Goal: Task Accomplishment & Management: Complete application form

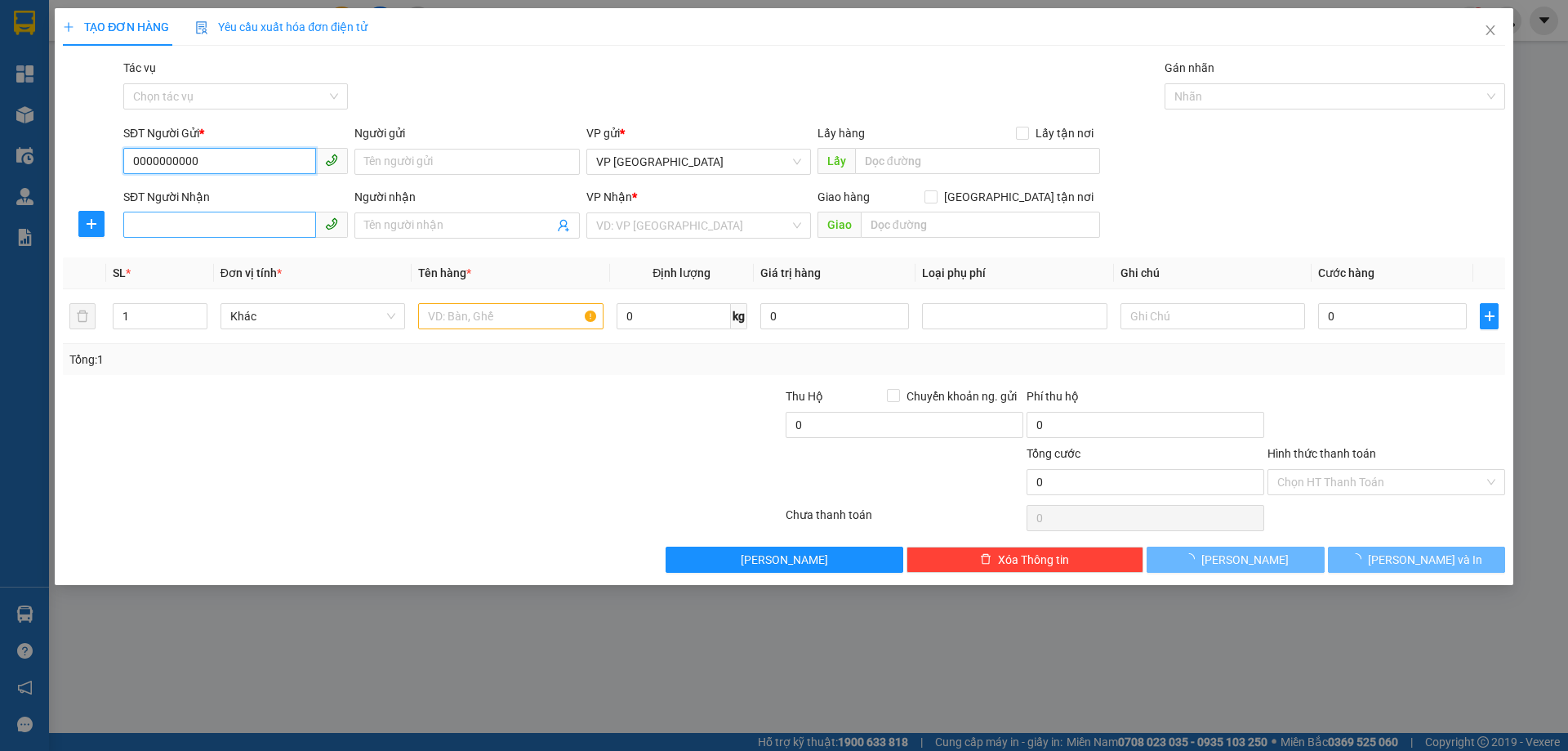
type input "0000000000"
click at [223, 218] on input "SĐT Người Nhận" at bounding box center [219, 224] width 193 height 26
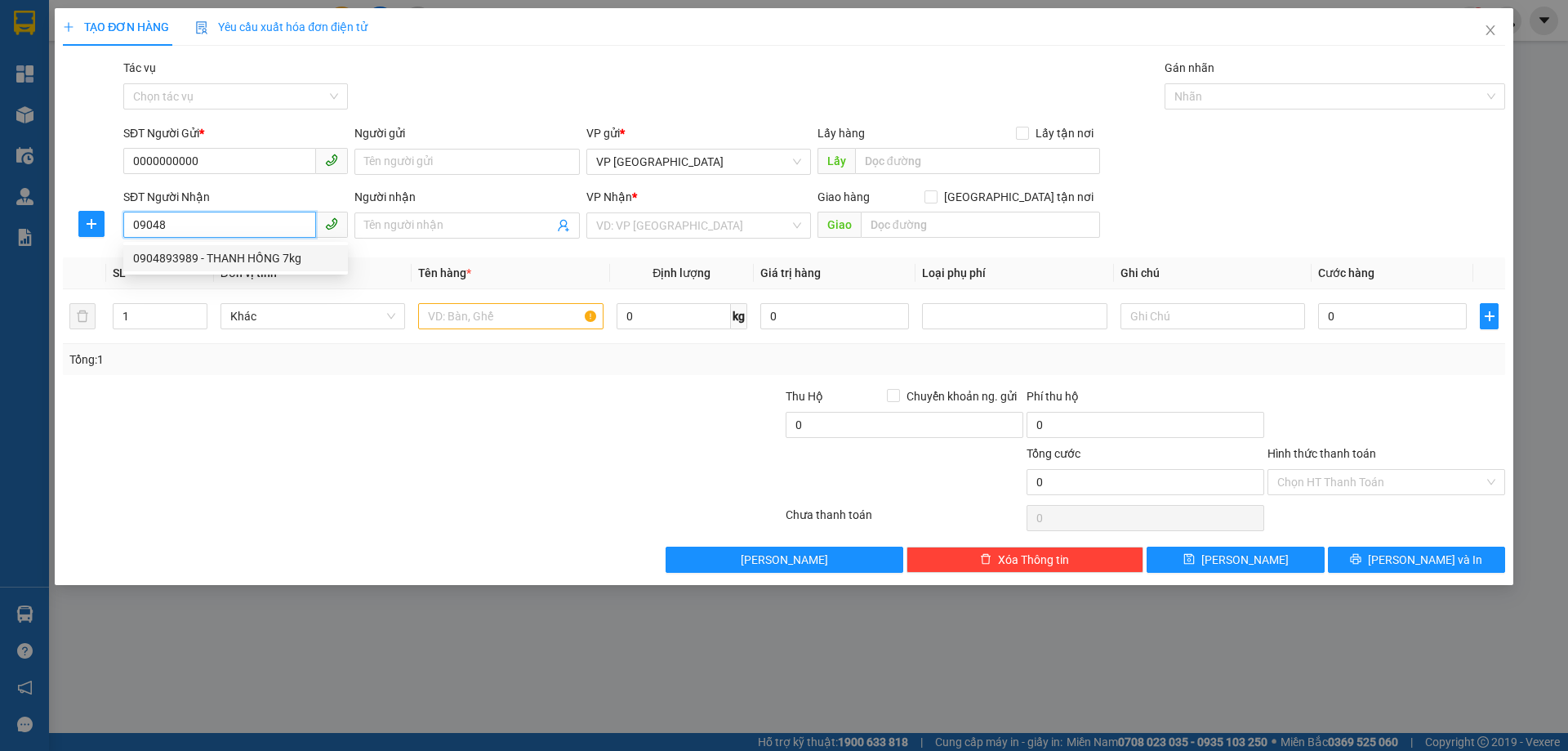
click at [272, 265] on div "0904893989 - THANH HỒNG 7kg" at bounding box center [236, 258] width 205 height 18
type input "0904893989"
type input "THANH HỒNG 7kg"
type input "XUÂN AN"
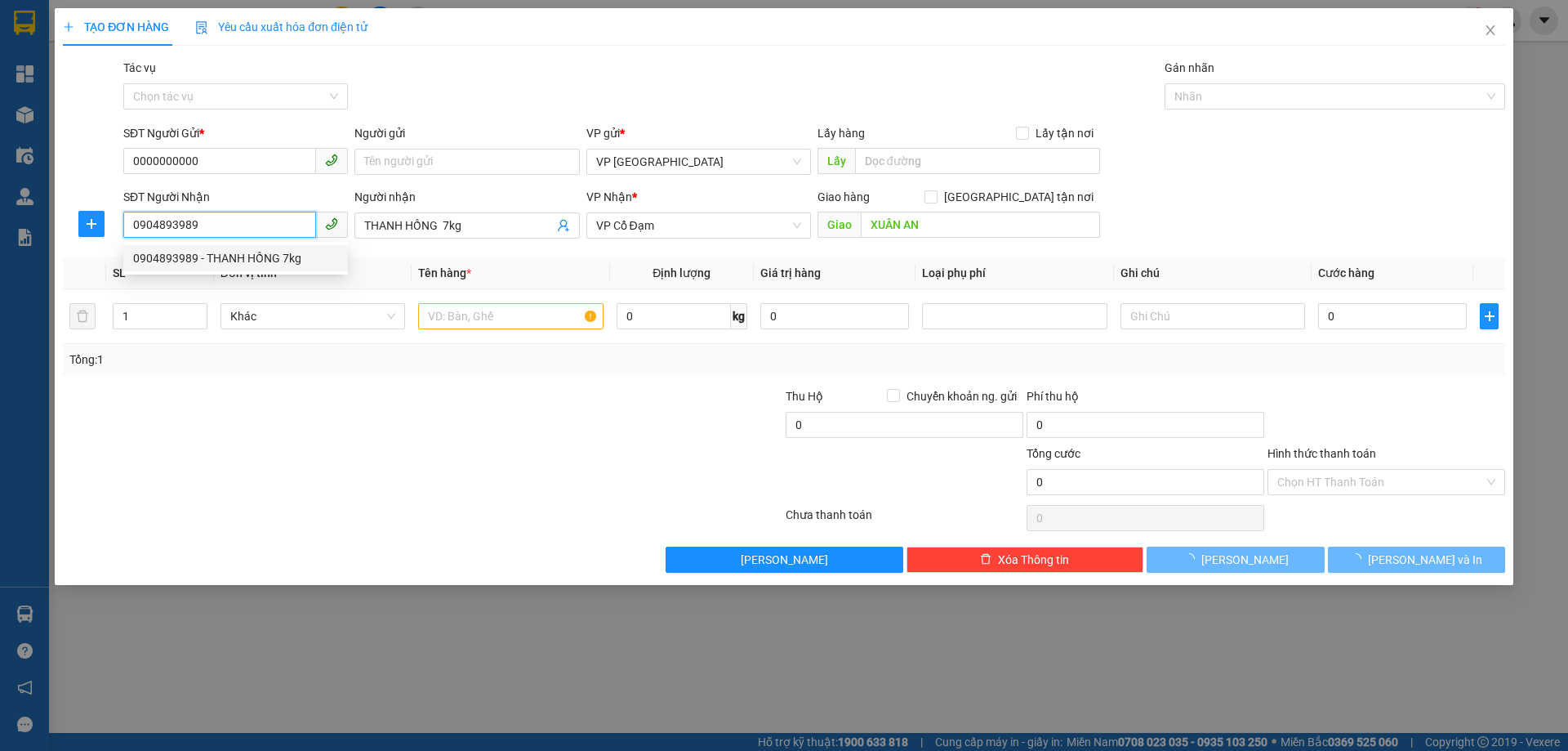
type input "14.000"
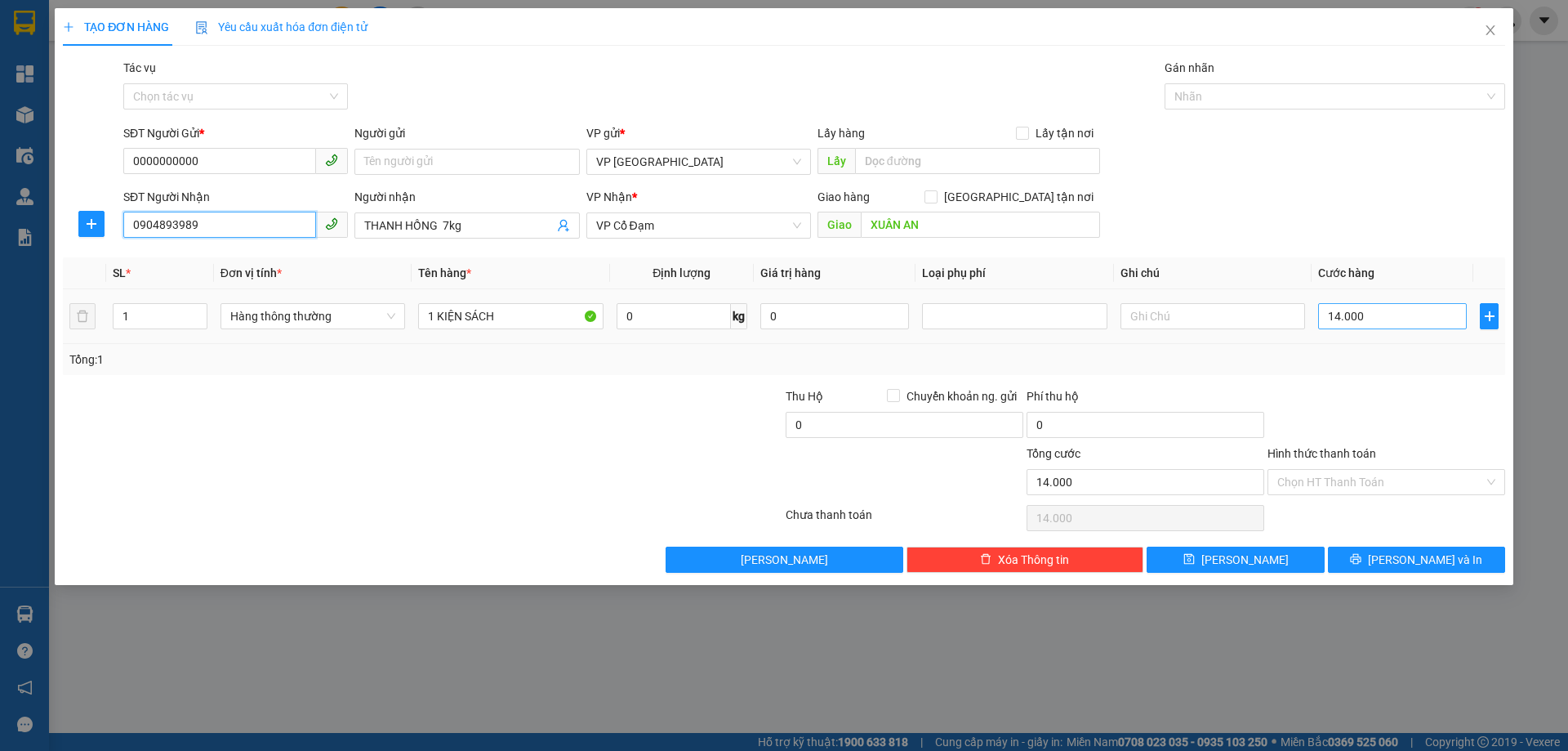
type input "0904893989"
click at [1376, 308] on input "14.000" at bounding box center [1392, 316] width 149 height 26
type input "0"
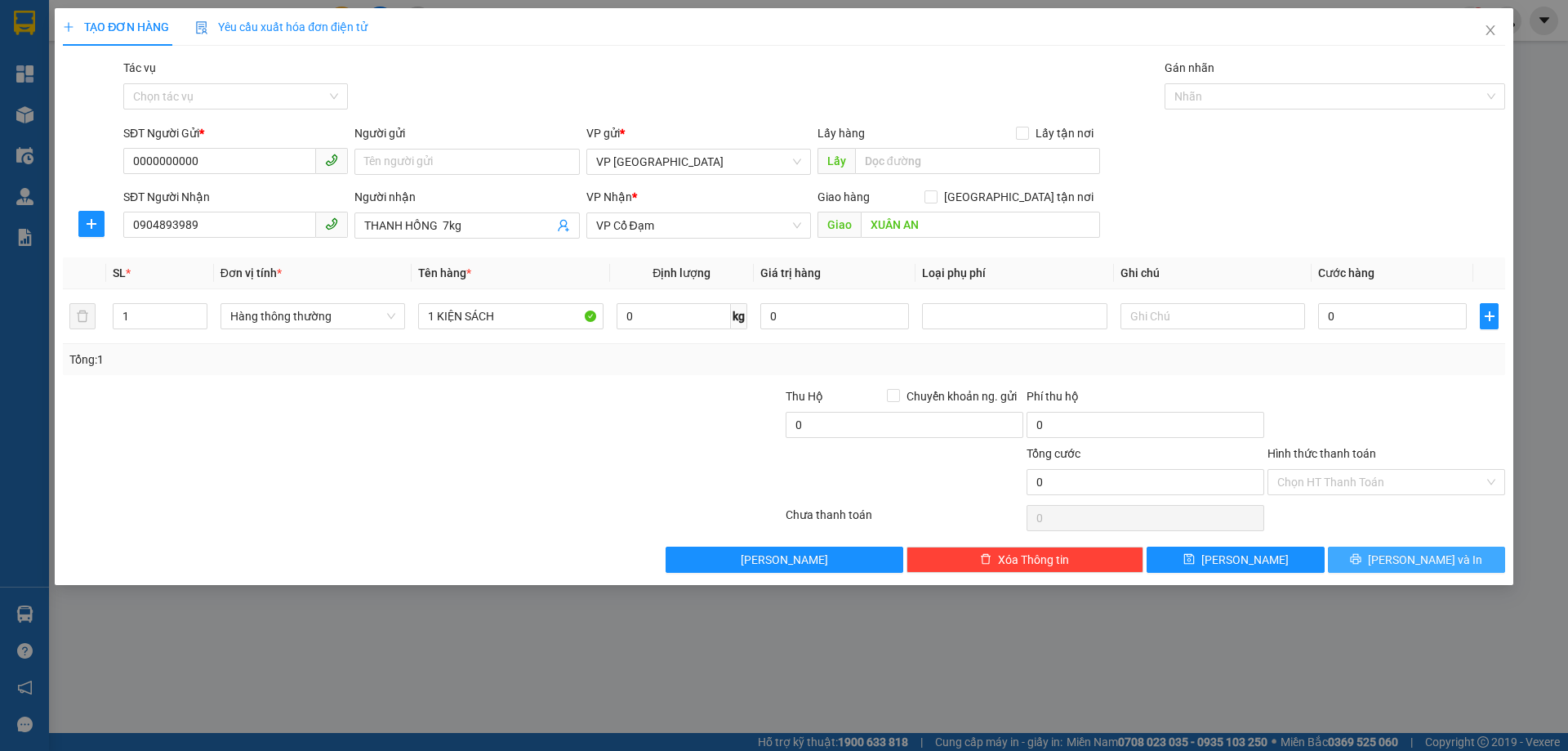
click at [1465, 566] on button "[PERSON_NAME] và In" at bounding box center [1416, 559] width 178 height 26
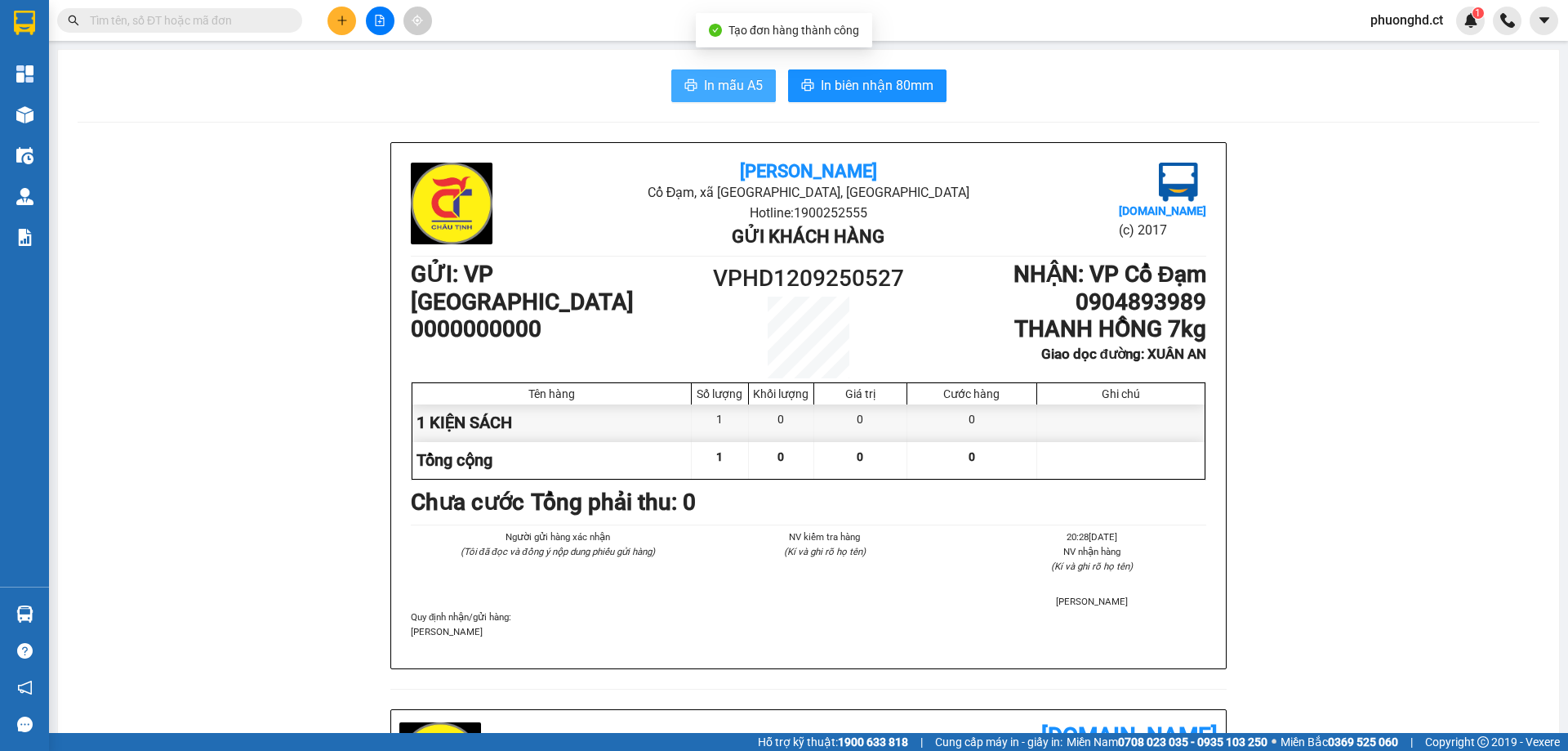
click at [752, 80] on span "In mẫu A5" at bounding box center [733, 85] width 59 height 20
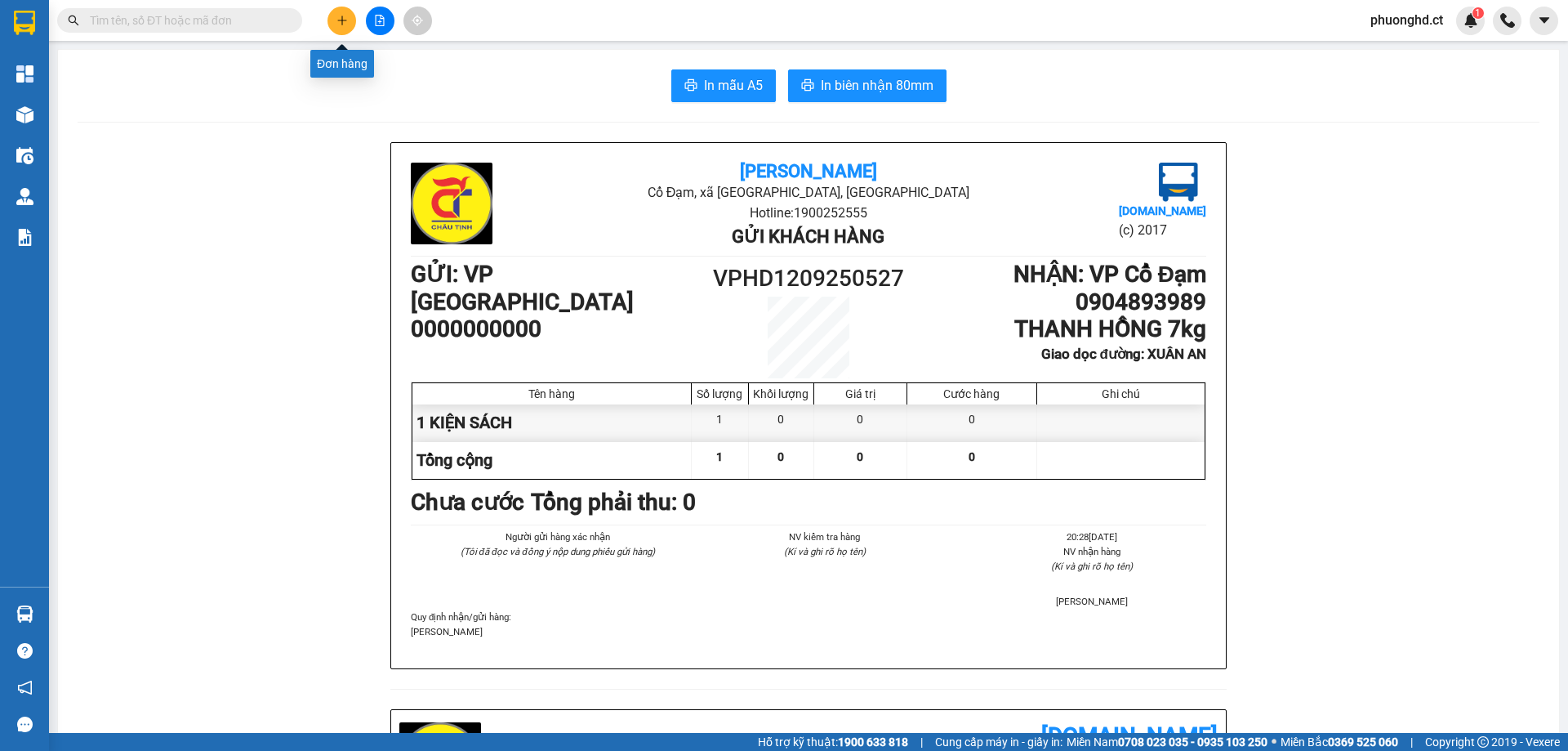
click at [337, 28] on button at bounding box center [342, 21] width 29 height 29
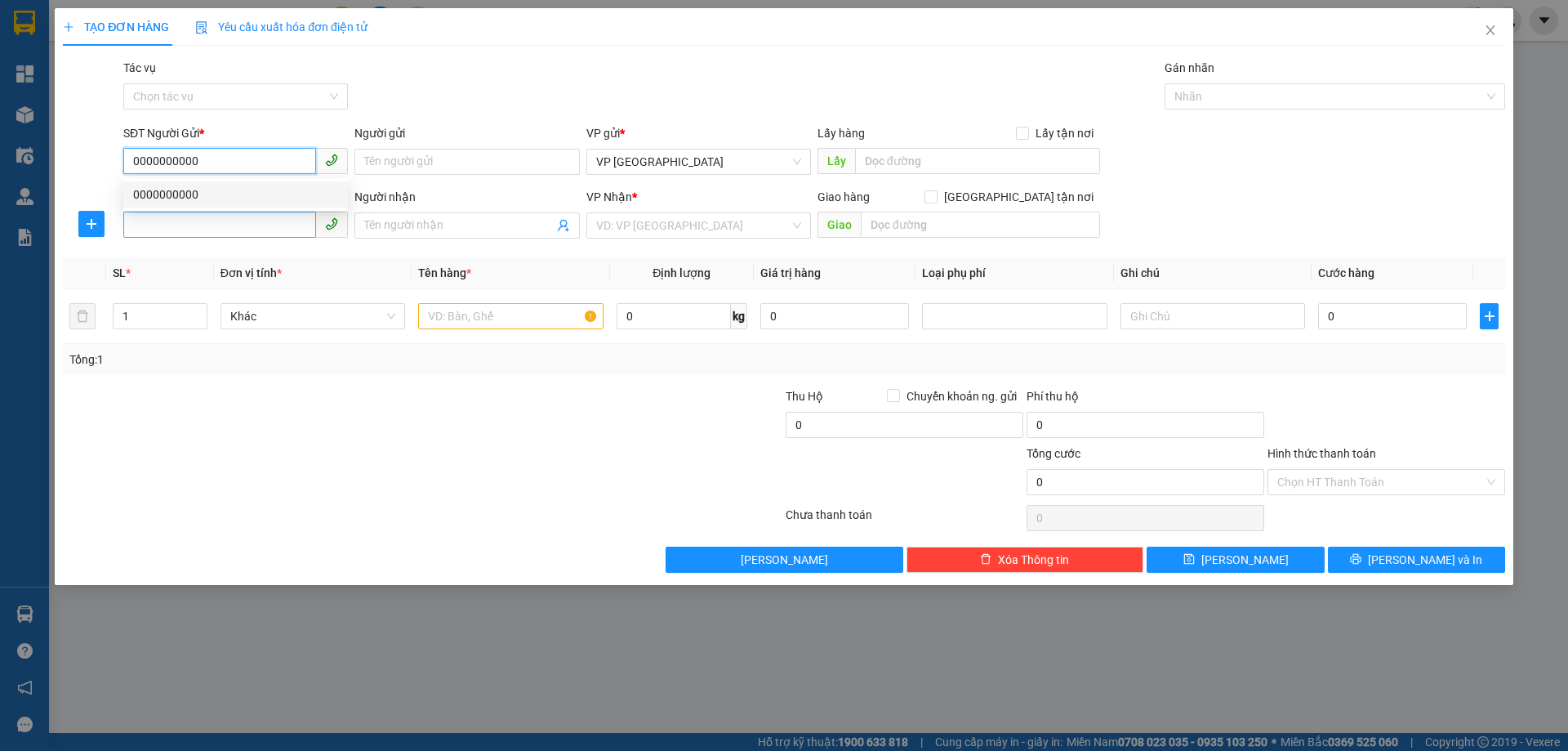
type input "0000000000"
click at [181, 222] on input "SĐT Người Nhận" at bounding box center [219, 224] width 193 height 26
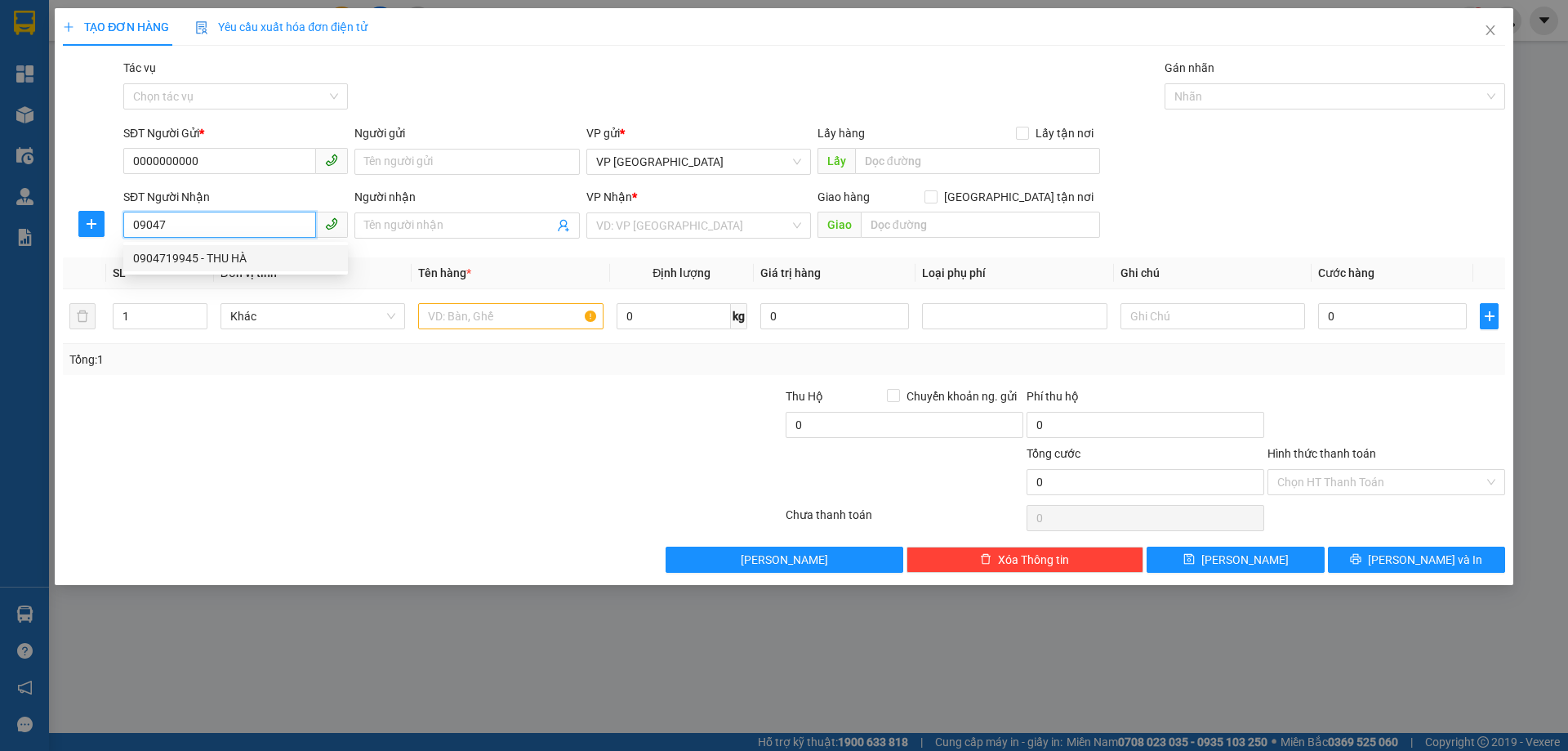
click at [216, 256] on div "0904719945 - THU HÀ" at bounding box center [236, 258] width 205 height 18
type input "0904719945"
type input "THU HÀ"
type input "[PERSON_NAME]"
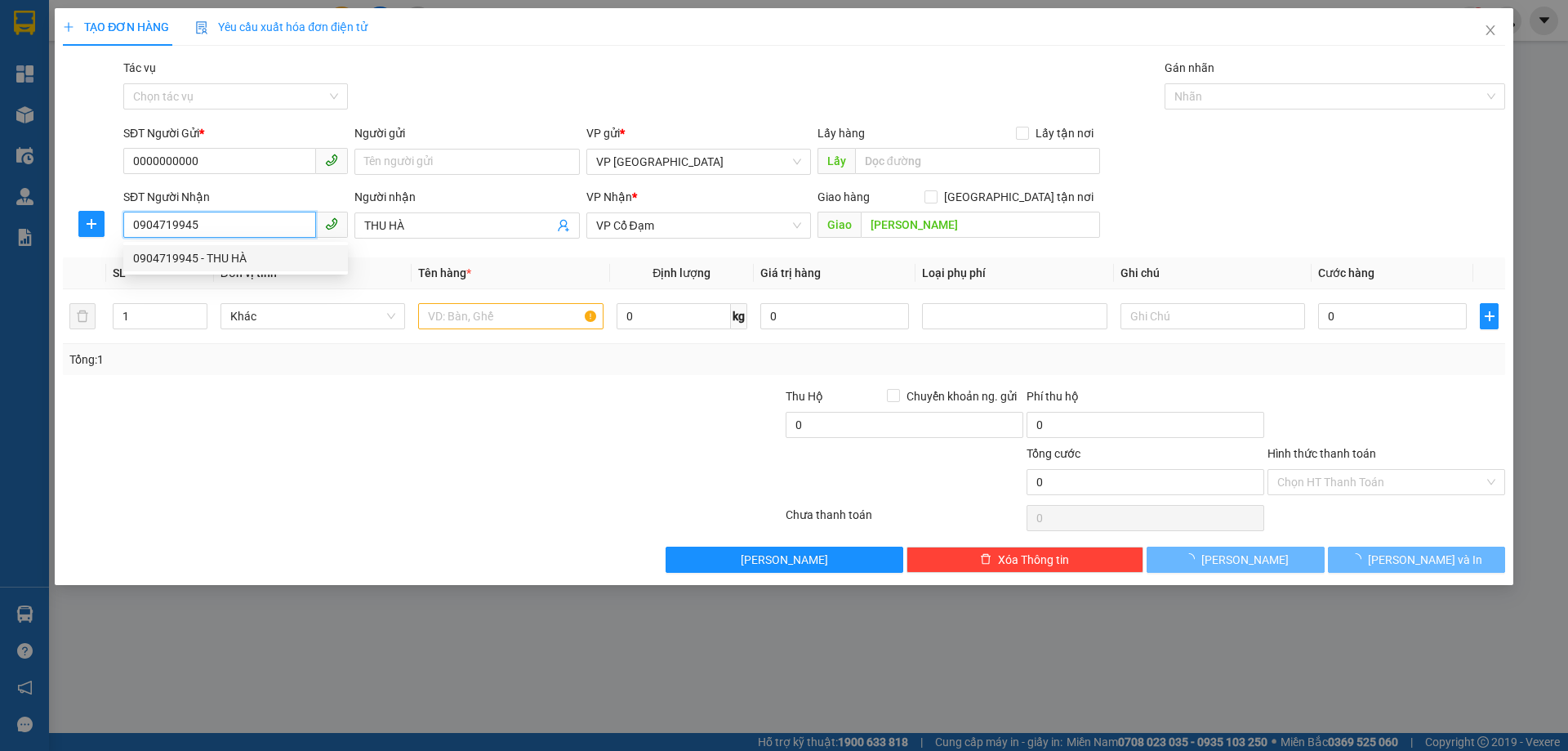
type input "480.000"
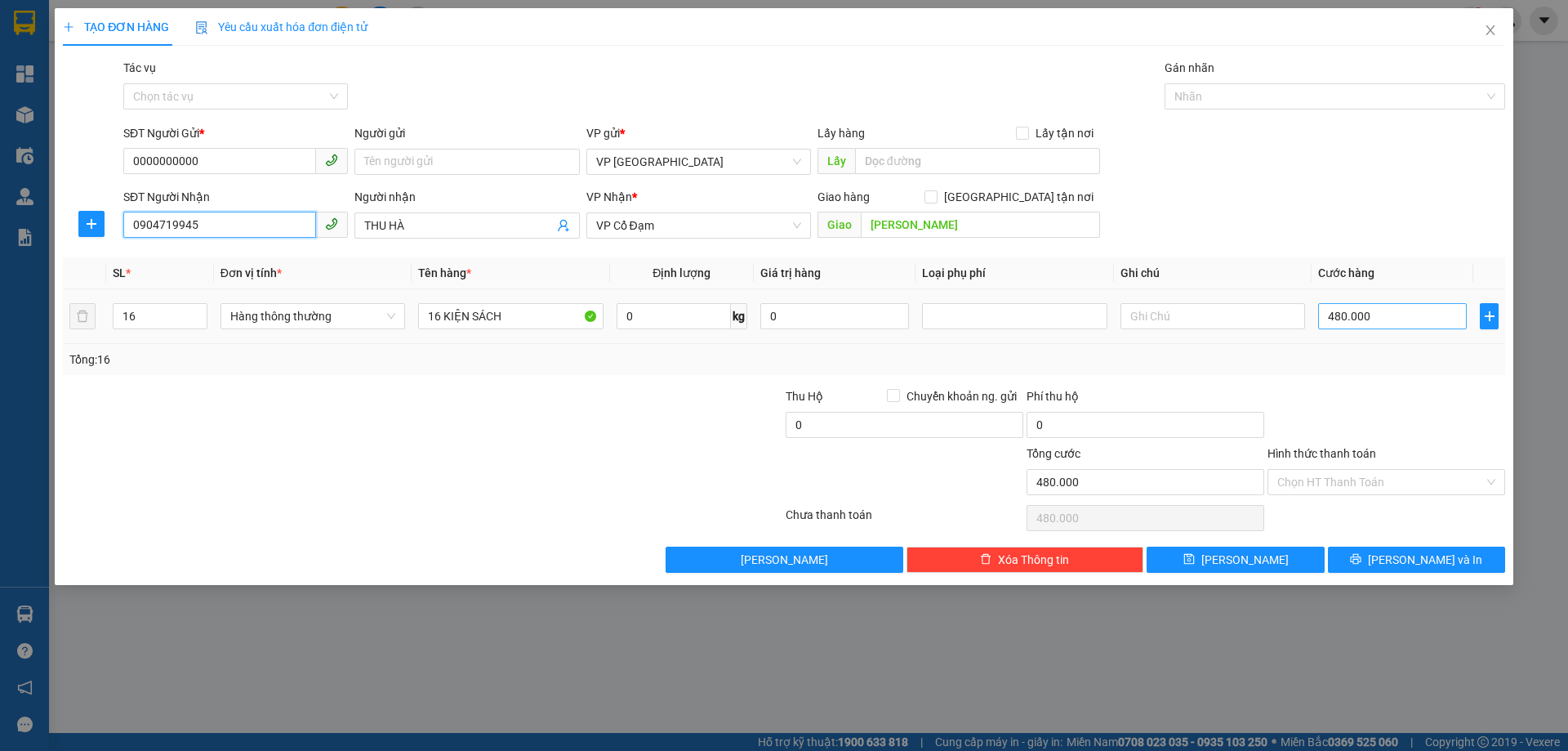
type input "0904719945"
click at [1408, 317] on input "480.000" at bounding box center [1392, 316] width 149 height 26
type input "0"
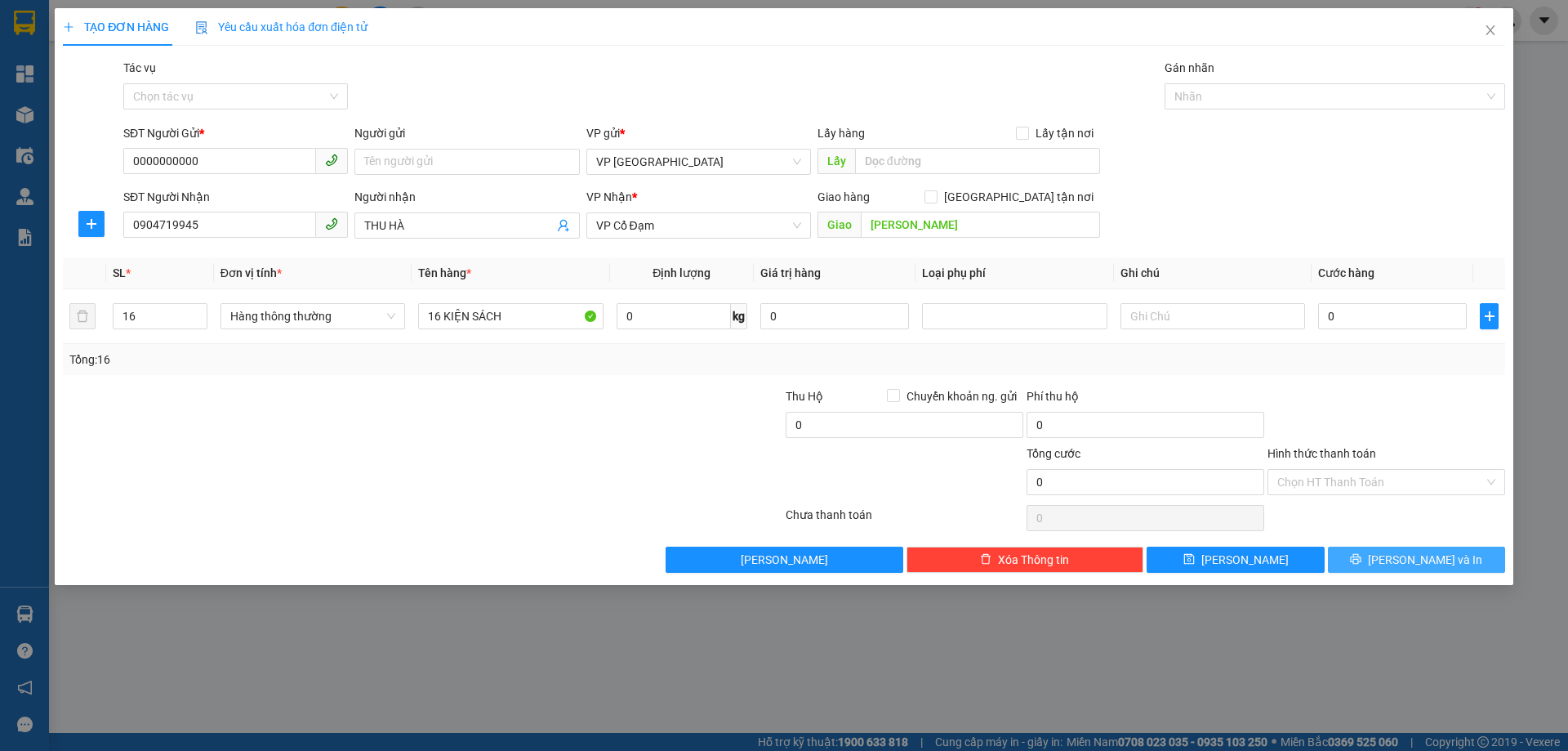
click at [1437, 561] on span "[PERSON_NAME] và In" at bounding box center [1425, 559] width 114 height 18
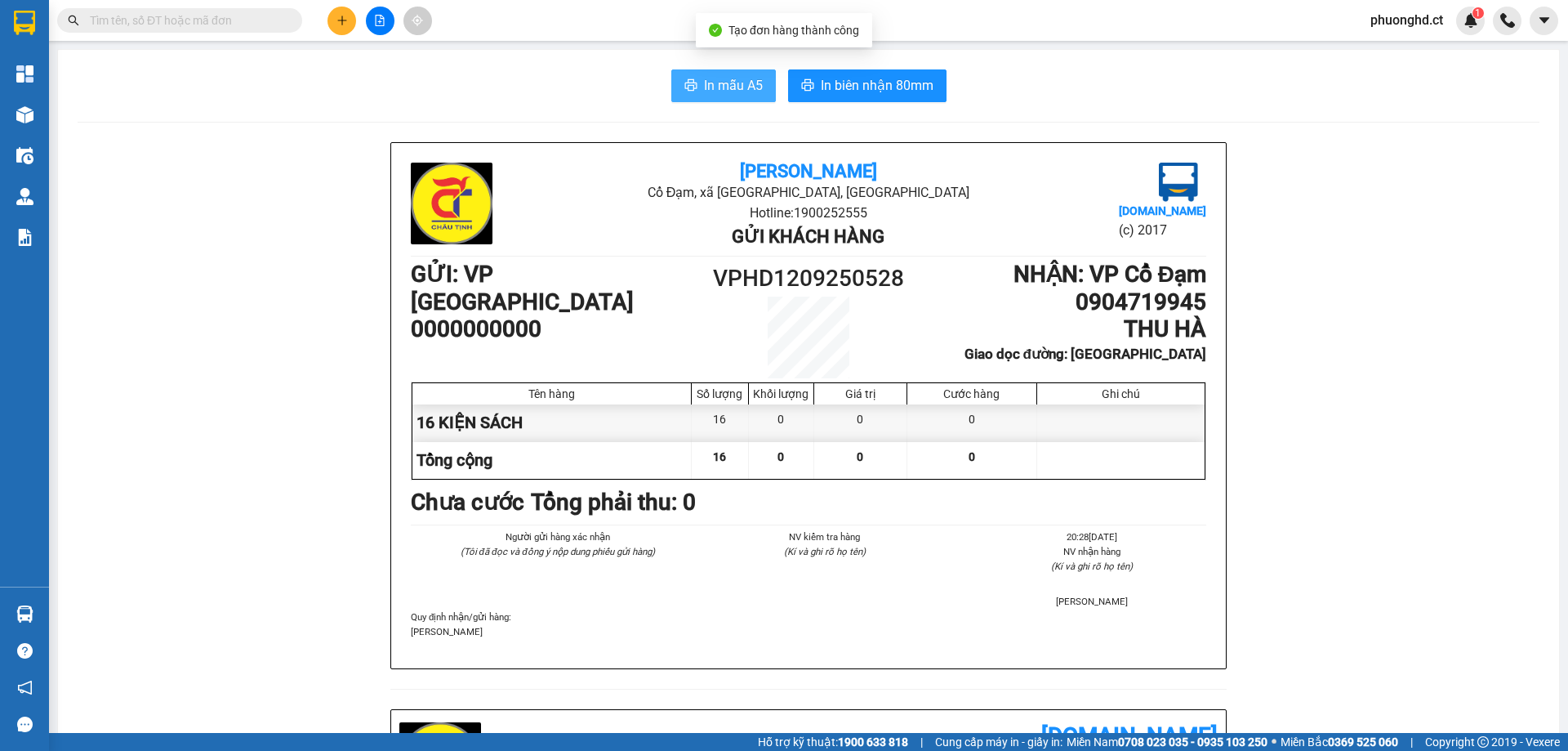
click at [700, 97] on button "In mẫu A5" at bounding box center [723, 85] width 104 height 33
click at [341, 25] on icon "plus" at bounding box center [343, 20] width 12 height 12
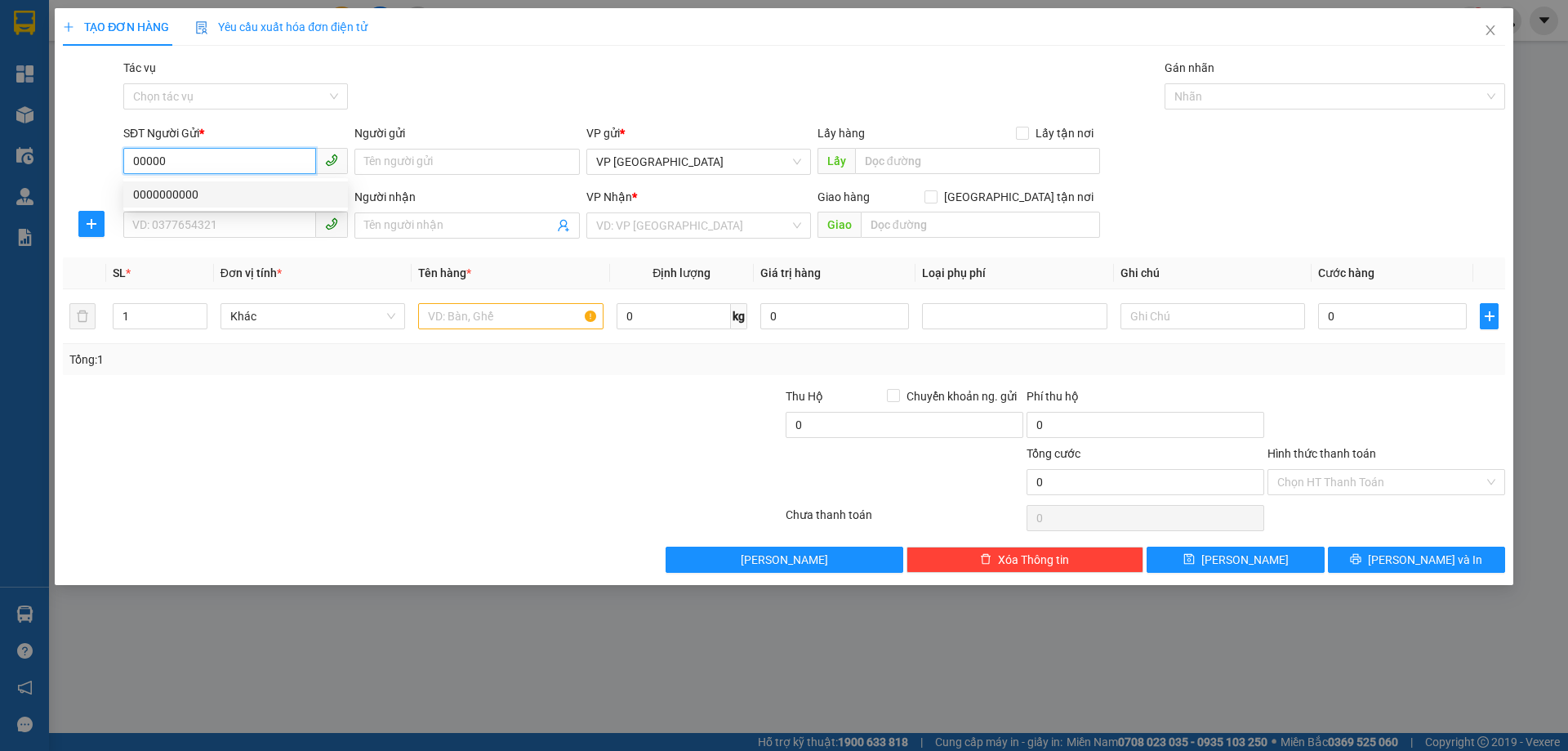
click at [195, 189] on div "0000000000" at bounding box center [236, 194] width 205 height 18
type input "0000000000"
type input "0904719945"
type input "THU HÀ"
type input "[PERSON_NAME]"
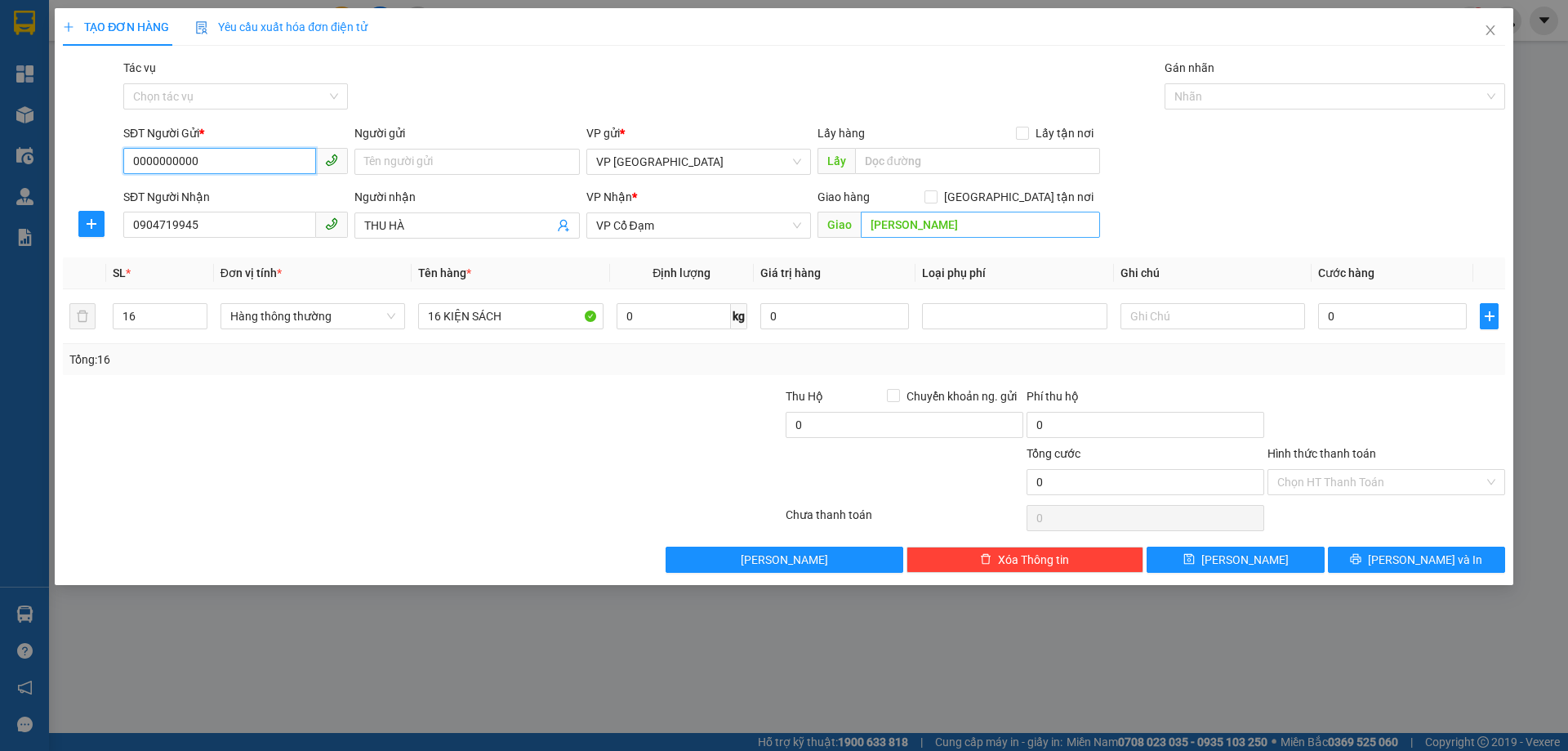
type input "0000000000"
click at [933, 232] on input "[PERSON_NAME]" at bounding box center [981, 224] width 239 height 26
click at [903, 231] on input "[PERSON_NAME]" at bounding box center [981, 224] width 239 height 26
drag, startPoint x: 924, startPoint y: 223, endPoint x: 906, endPoint y: 225, distance: 18.1
click at [906, 225] on input "[PERSON_NAME]" at bounding box center [981, 224] width 239 height 26
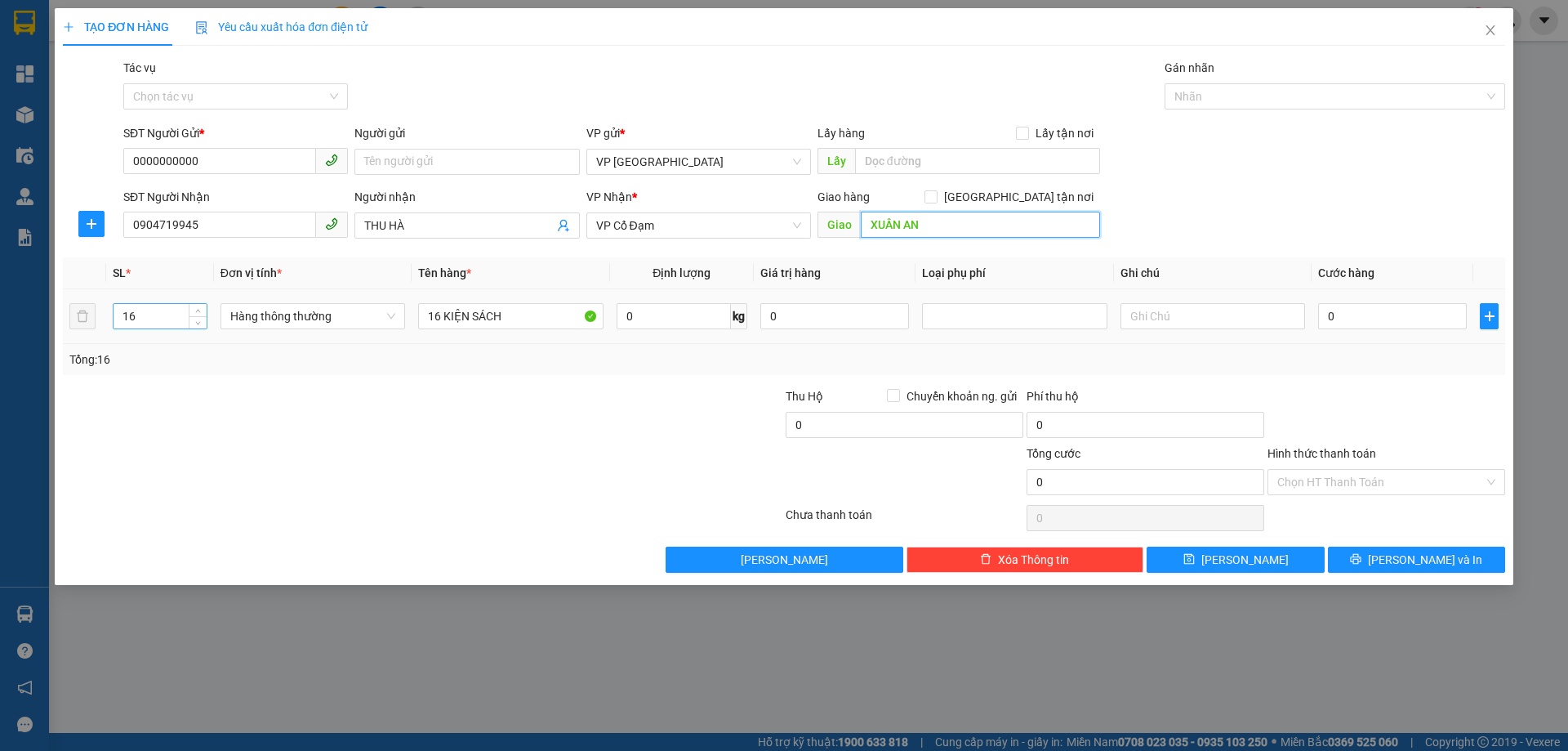
type input "XUÂN AN"
drag, startPoint x: 140, startPoint y: 317, endPoint x: 101, endPoint y: 330, distance: 41.1
click at [101, 330] on tr "16 Hàng thông thường 16 KIỆN SÁCH 0 kg 0 0" at bounding box center [784, 316] width 1442 height 55
type input "5"
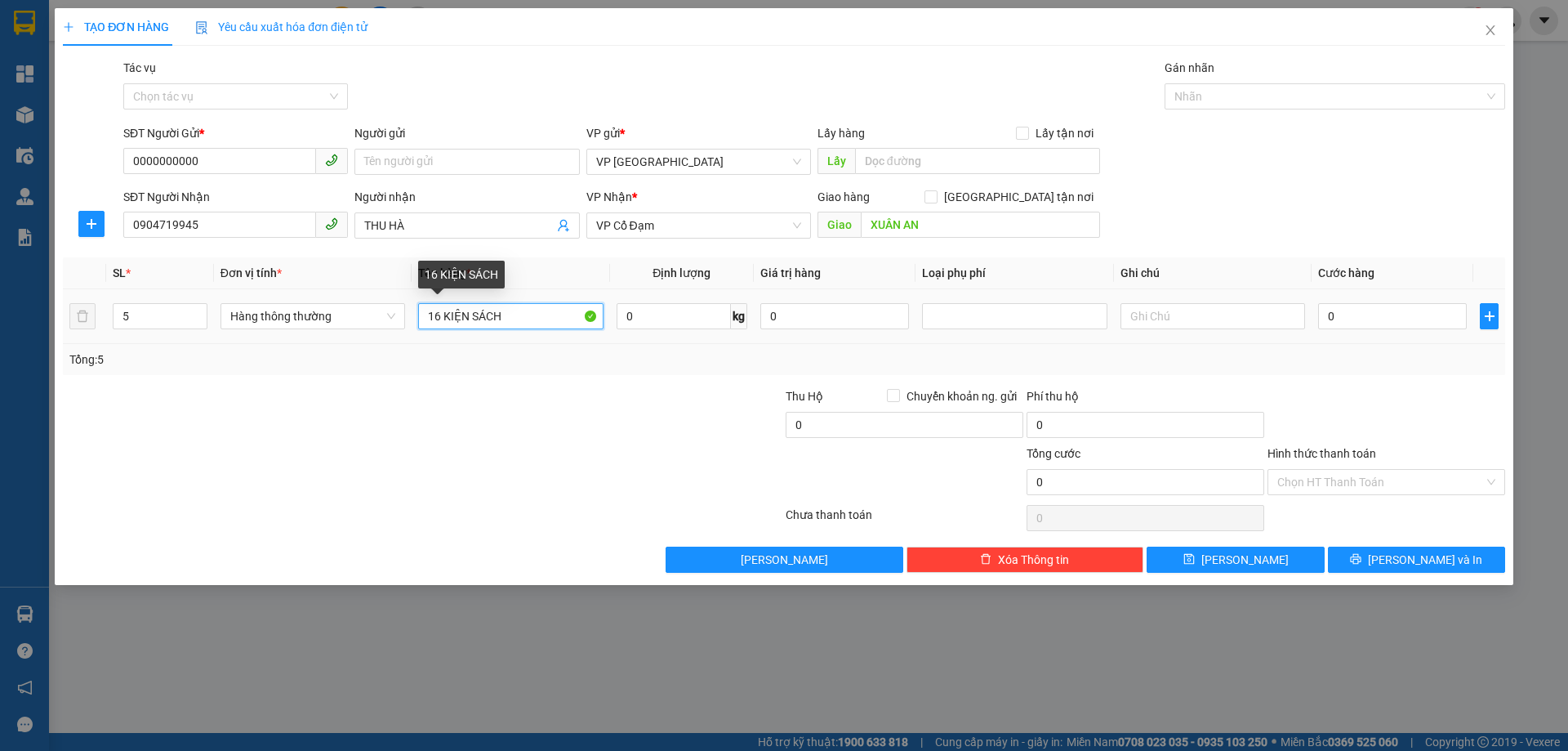
drag, startPoint x: 438, startPoint y: 312, endPoint x: 424, endPoint y: 313, distance: 14.0
click at [424, 313] on input "16 KIỆN SÁCH" at bounding box center [510, 316] width 184 height 26
type input "5 KIỆN SÁCH"
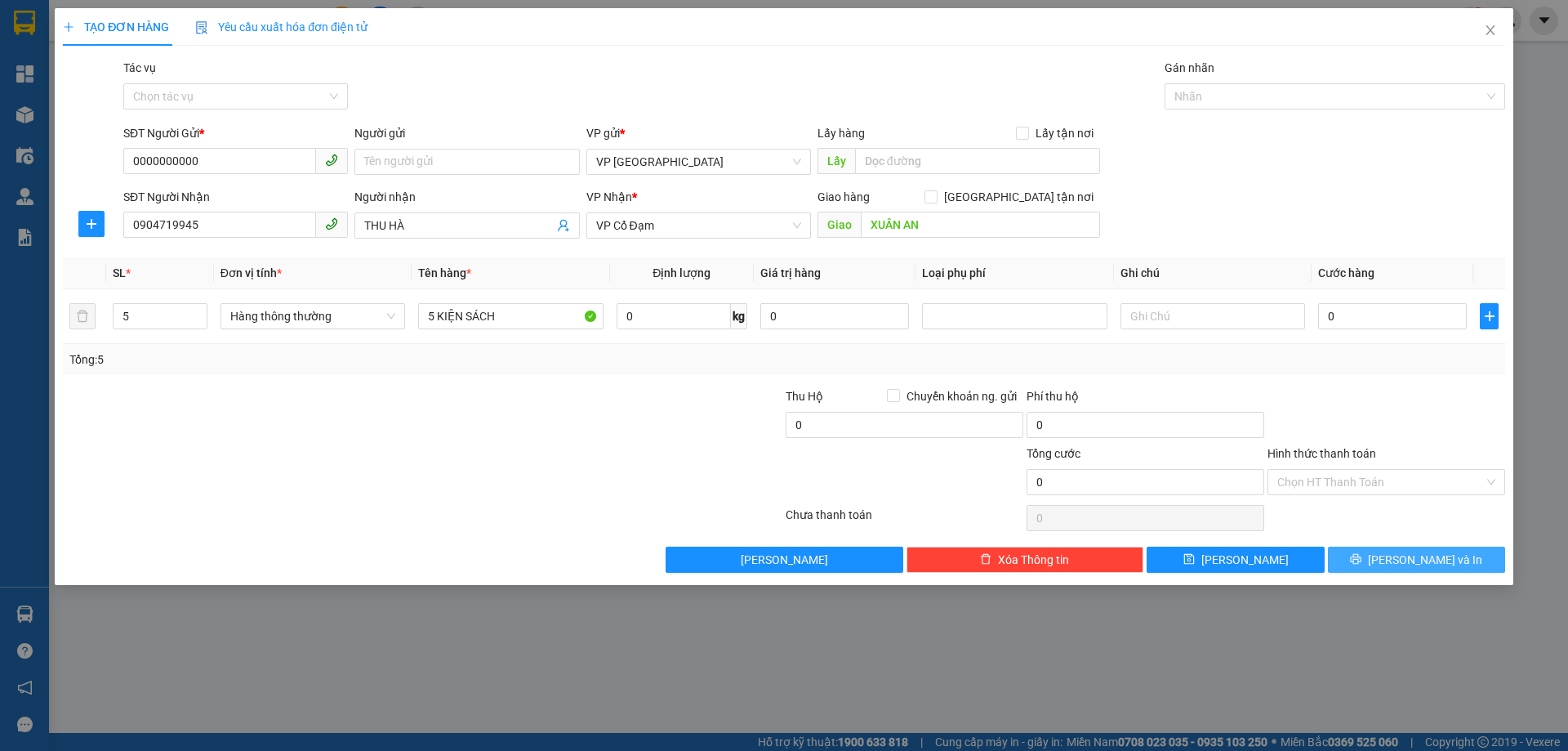
click at [1402, 557] on span "[PERSON_NAME] và In" at bounding box center [1425, 559] width 114 height 18
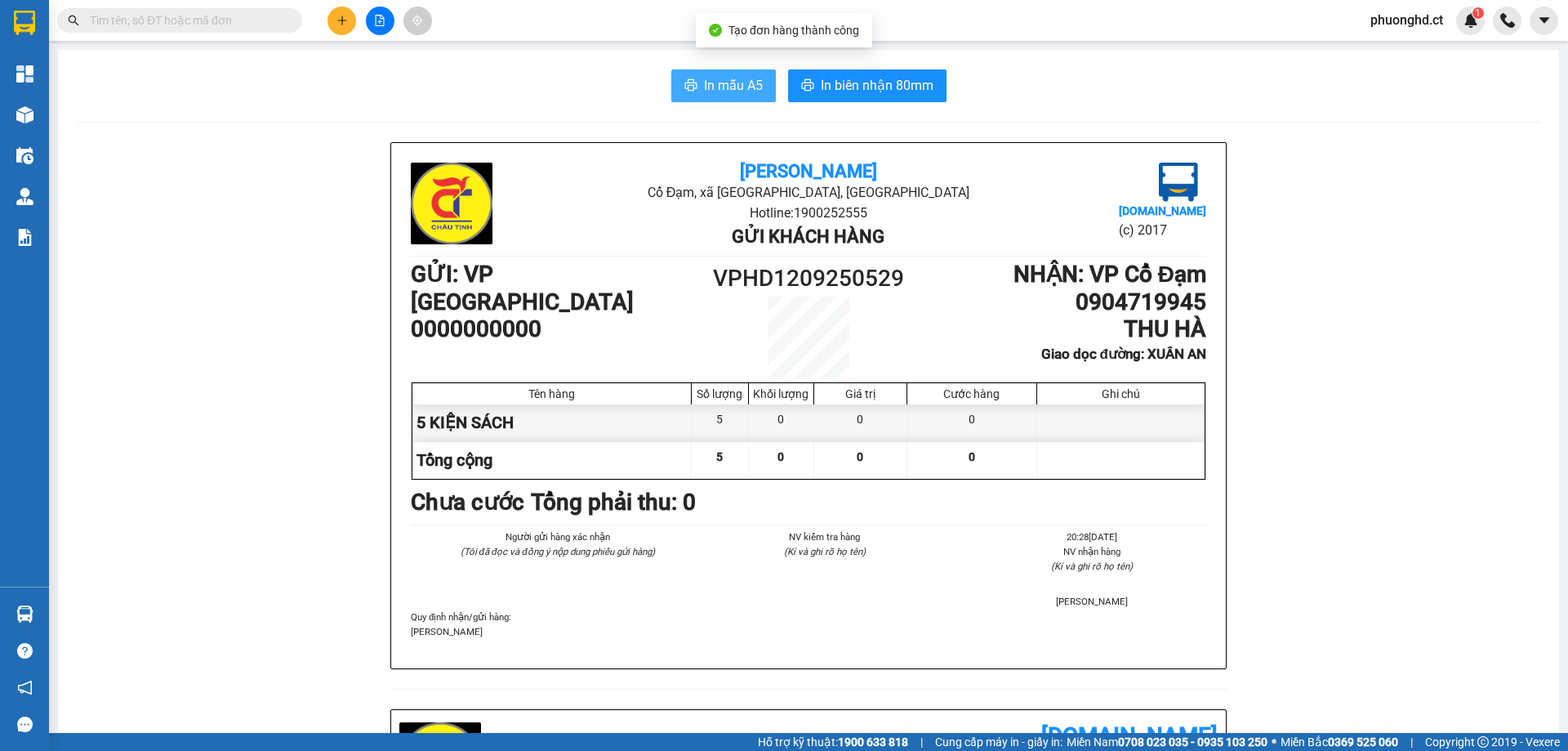
click at [711, 96] on span "In mẫu A5" at bounding box center [733, 85] width 59 height 20
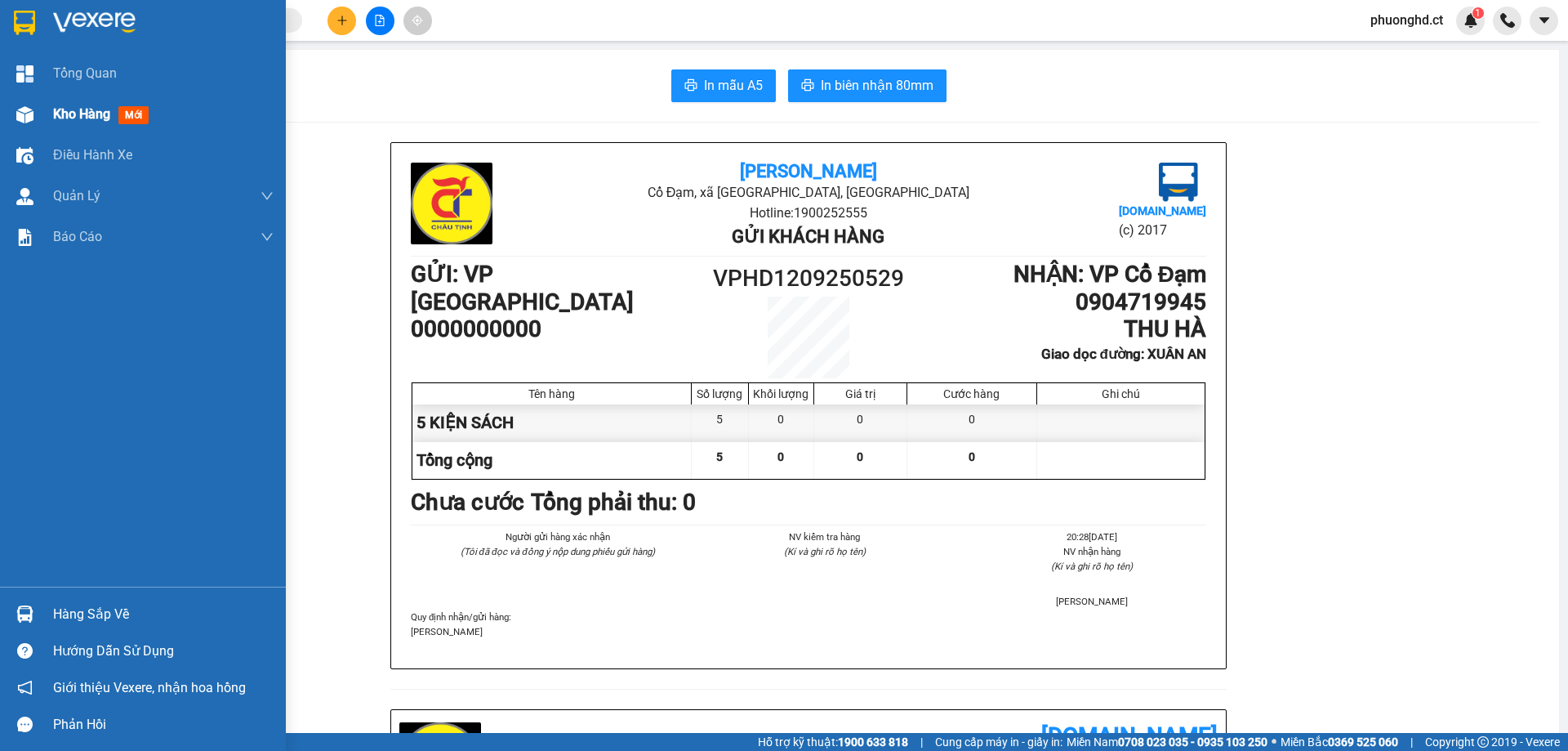
click at [136, 104] on div "Kho hàng mới" at bounding box center [104, 114] width 102 height 20
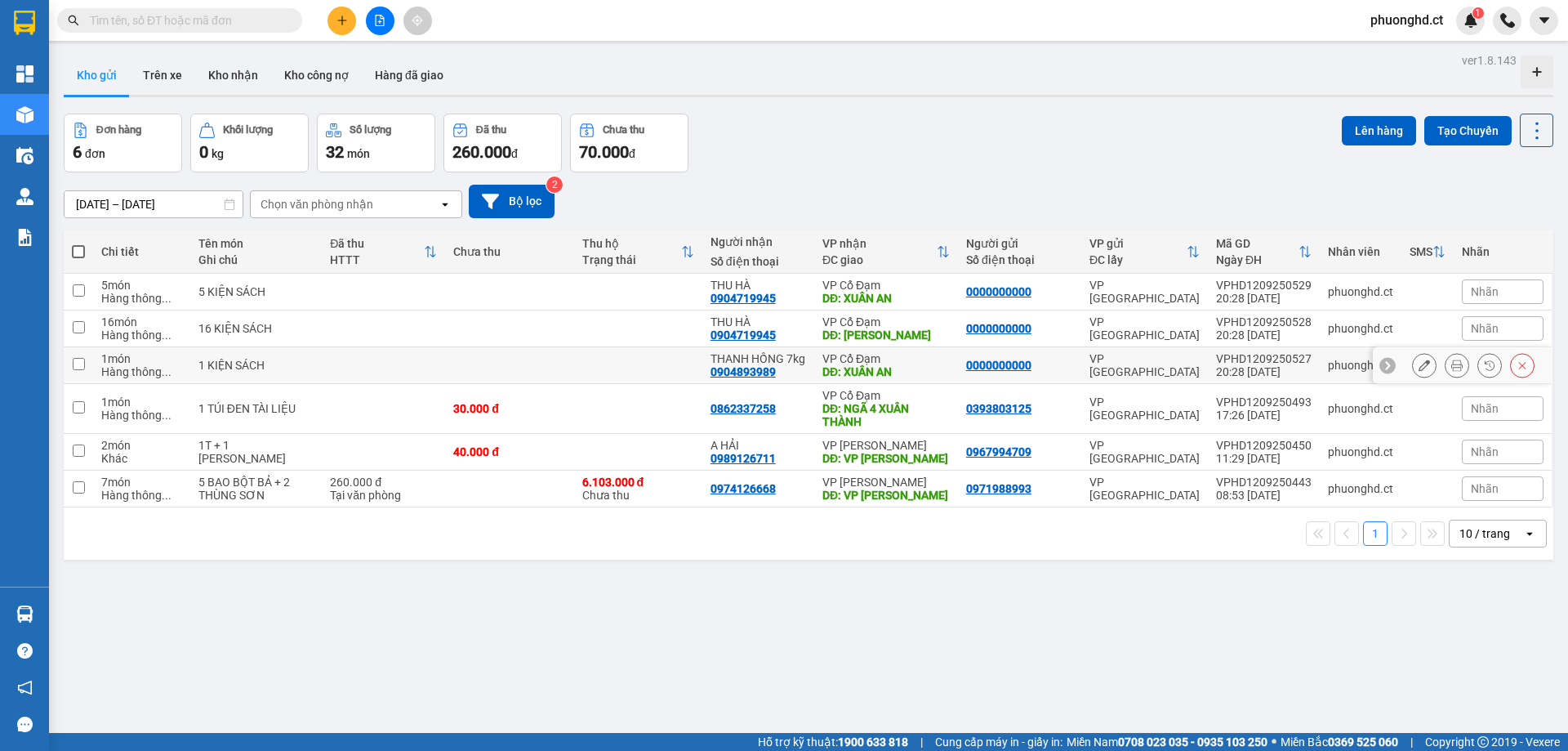
click at [1418, 369] on icon at bounding box center [1424, 365] width 12 height 12
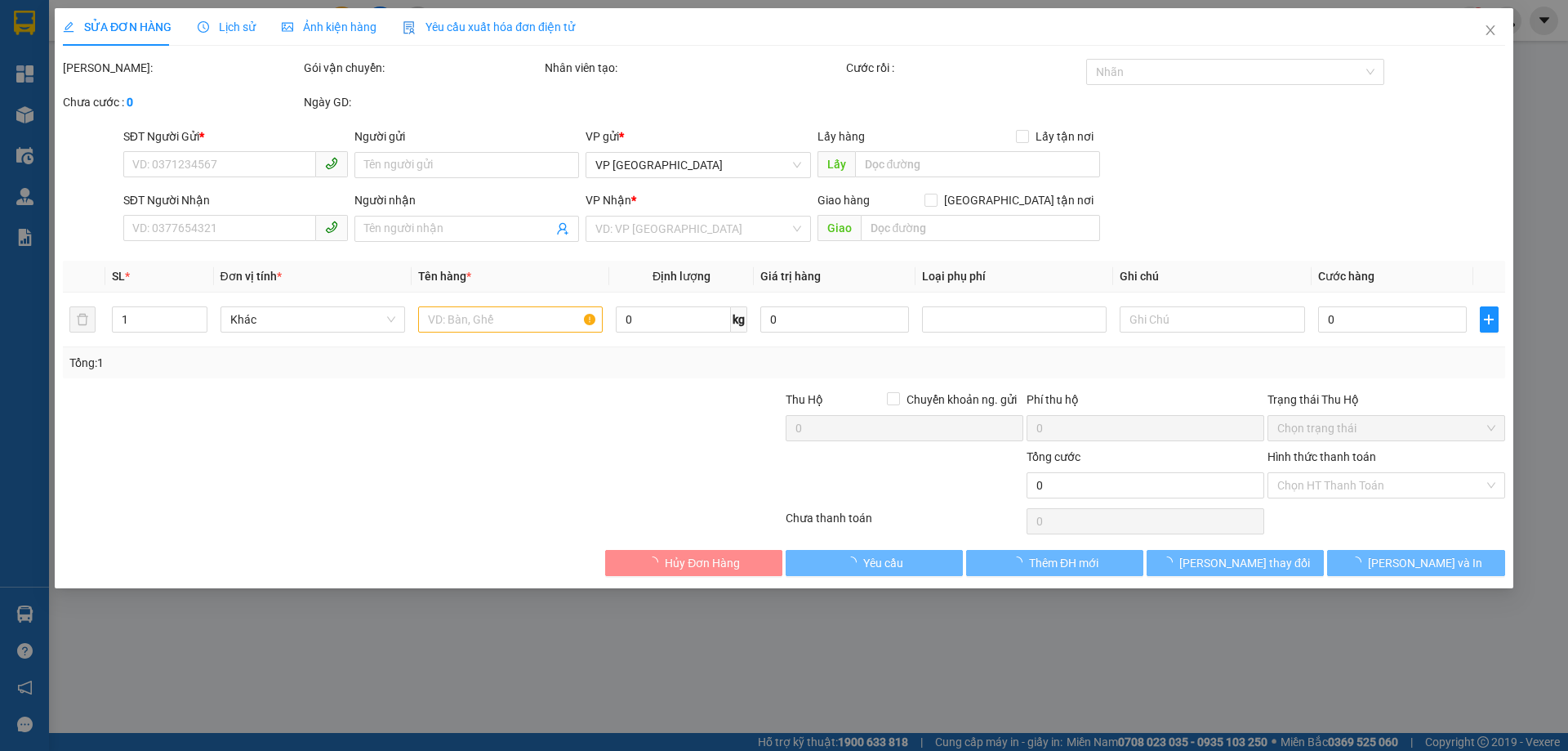
type input "0000000000"
type input "0904893989"
type input "THANH HỒNG 7kg"
type input "XUÂN AN"
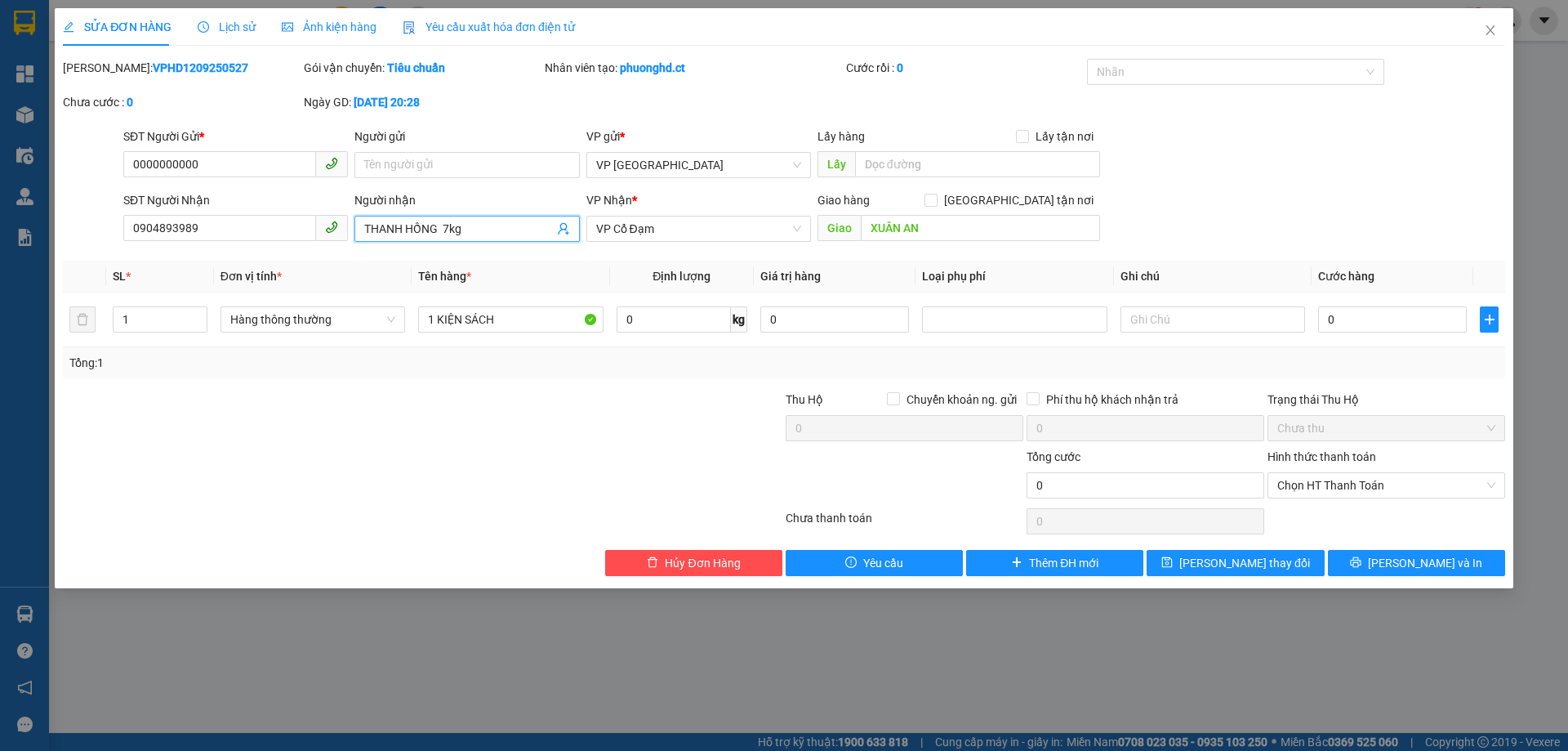
drag, startPoint x: 474, startPoint y: 230, endPoint x: 441, endPoint y: 230, distance: 33.0
click at [441, 230] on input "THANH HỒNG 7kg" at bounding box center [459, 228] width 189 height 18
type input "[PERSON_NAME]"
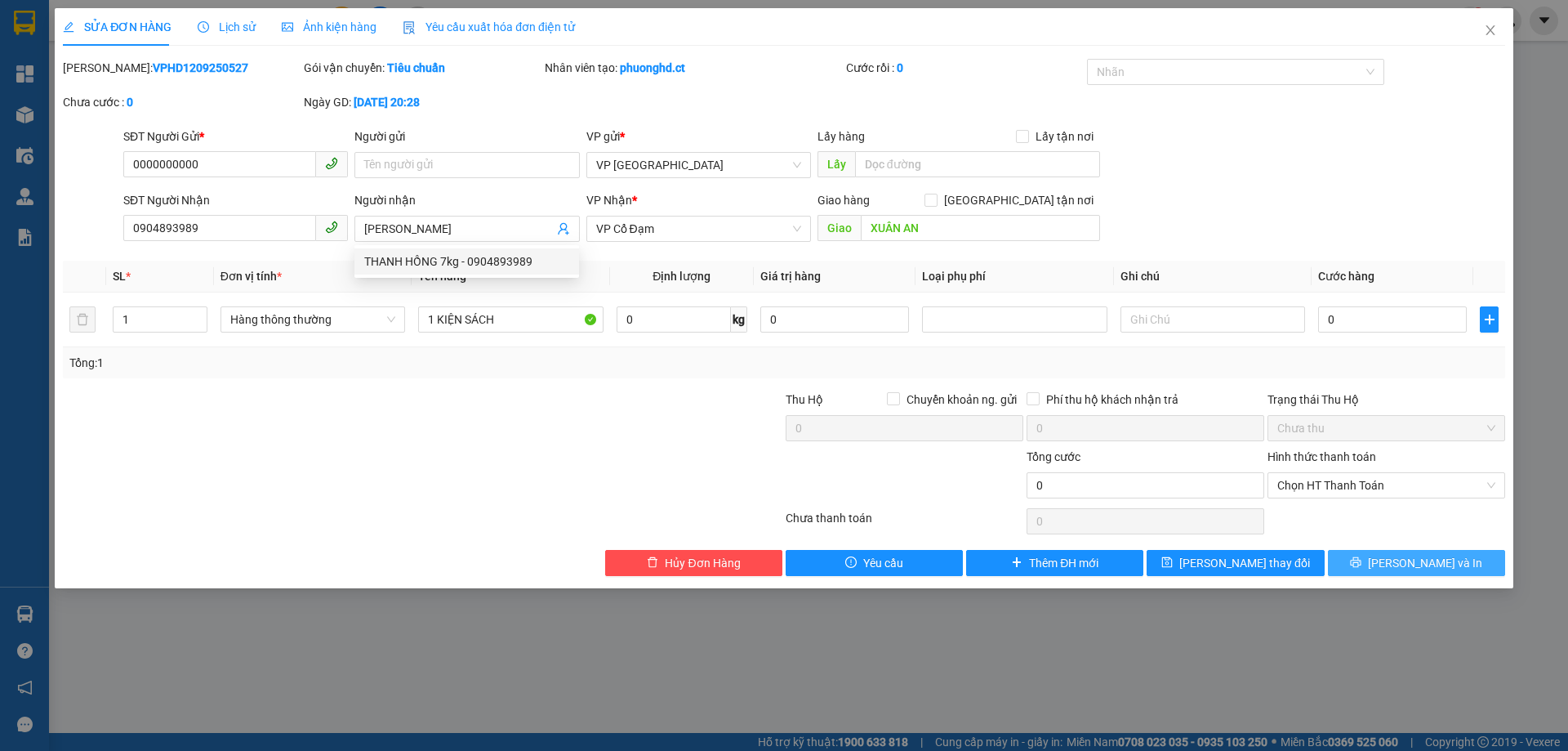
click at [1437, 558] on span "[PERSON_NAME] và In" at bounding box center [1425, 562] width 114 height 18
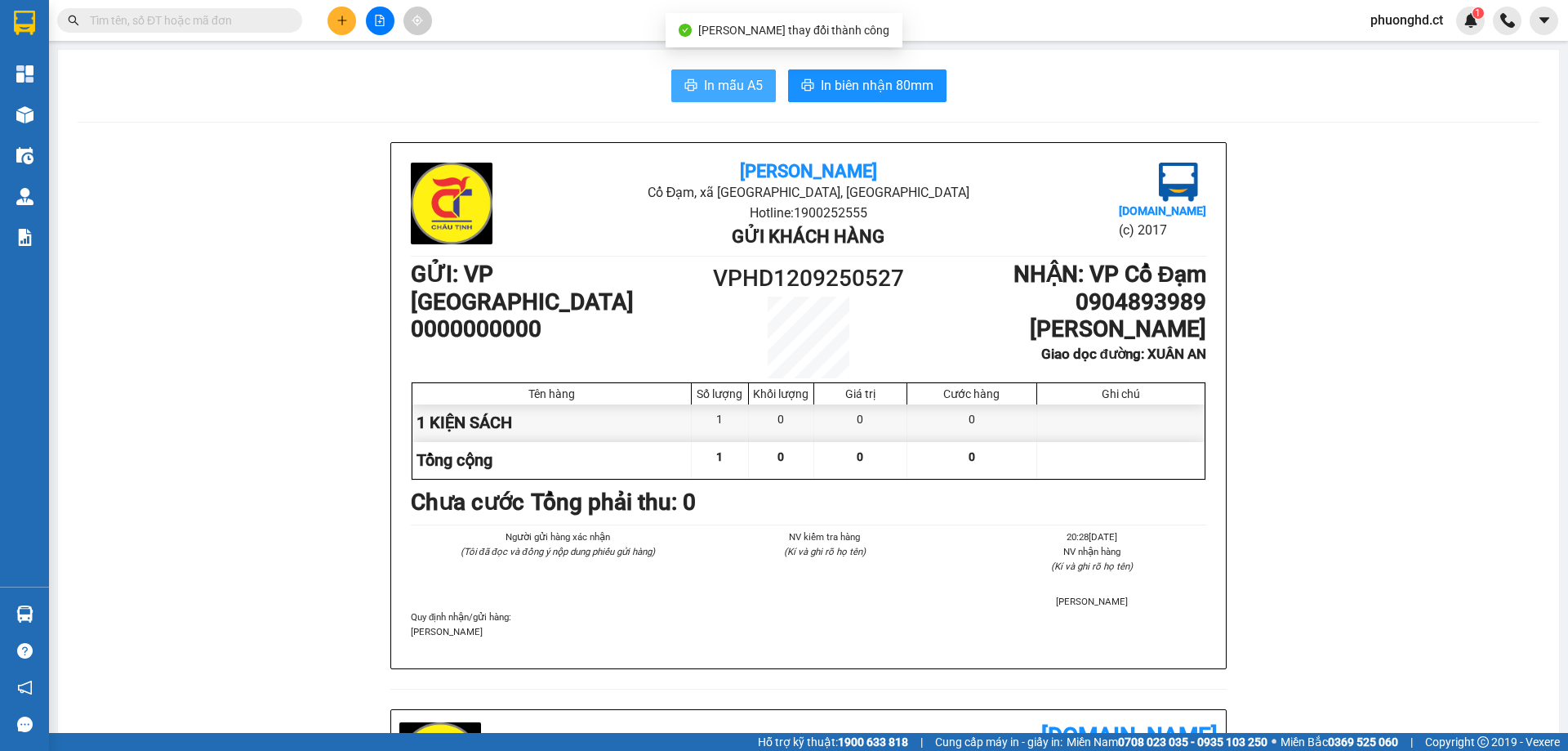
click at [731, 83] on span "In mẫu A5" at bounding box center [733, 85] width 59 height 20
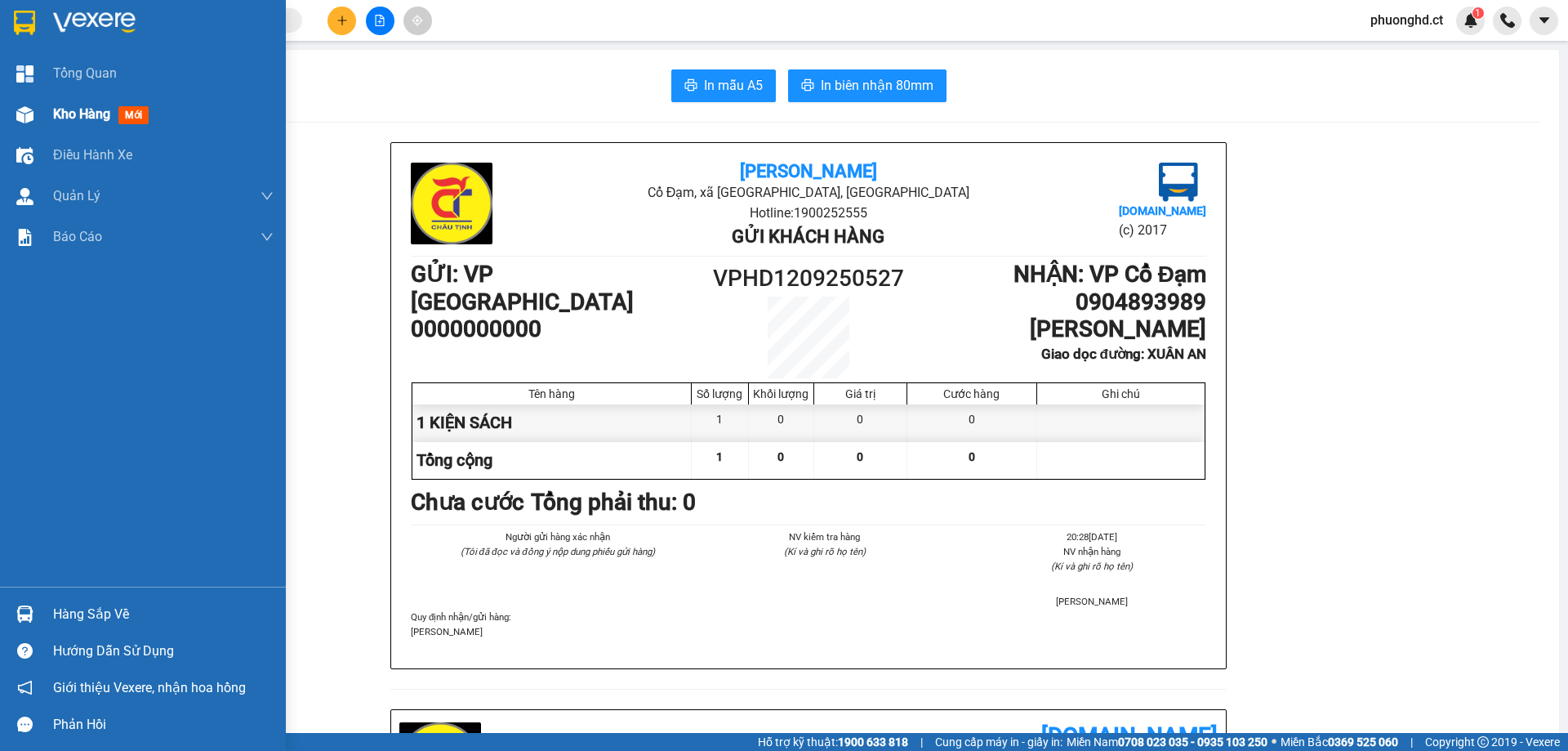
click at [19, 120] on img at bounding box center [24, 115] width 17 height 17
